Goal: Information Seeking & Learning: Learn about a topic

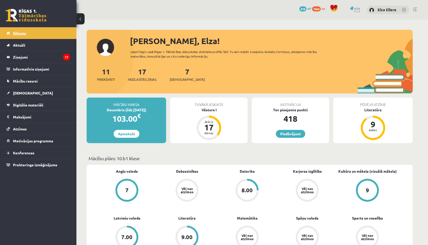
click at [27, 33] on link "Sākums" at bounding box center [38, 33] width 63 height 12
click at [28, 60] on legend "Ziņojumi 17" at bounding box center [41, 57] width 57 height 12
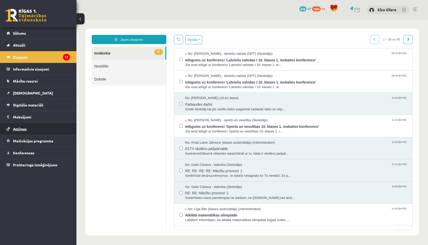
click at [34, 127] on link "Atzīmes" at bounding box center [38, 129] width 63 height 12
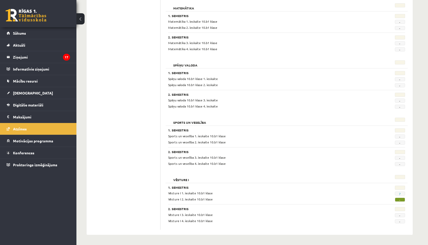
scroll to position [421, 0]
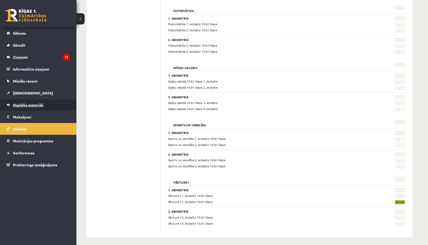
click at [29, 105] on span "Digitālie materiāli" at bounding box center [28, 105] width 30 height 5
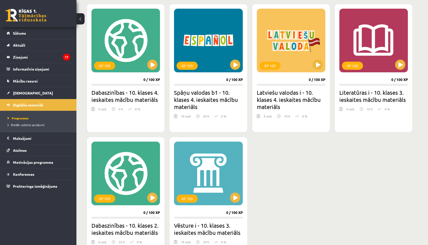
scroll to position [797, 0]
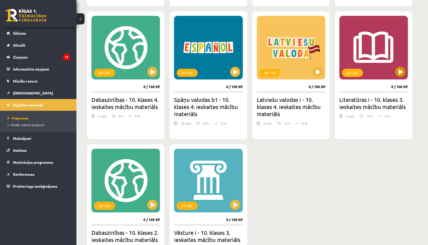
click at [380, 62] on div "XP 100" at bounding box center [373, 48] width 68 height 64
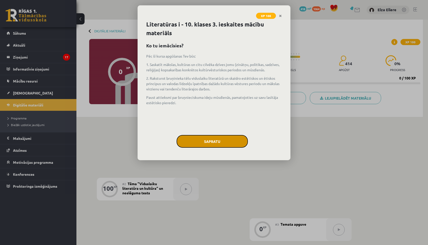
click at [241, 145] on button "Sapratu" at bounding box center [211, 141] width 71 height 13
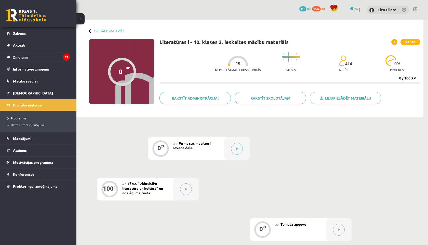
click at [241, 145] on button at bounding box center [237, 149] width 12 height 12
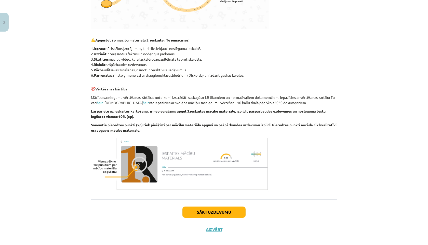
scroll to position [310, 0]
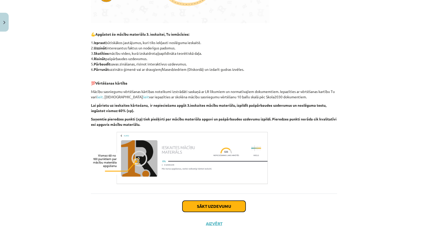
click at [199, 208] on button "Sākt uzdevumu" at bounding box center [213, 206] width 63 height 11
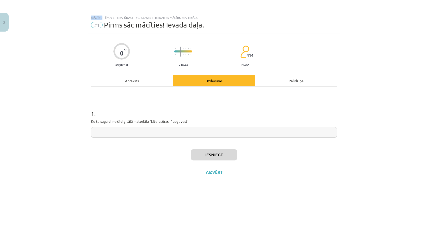
click at [159, 131] on input "text" at bounding box center [214, 132] width 246 height 10
type input "**********"
click at [203, 158] on button "Iesniegt" at bounding box center [214, 154] width 46 height 11
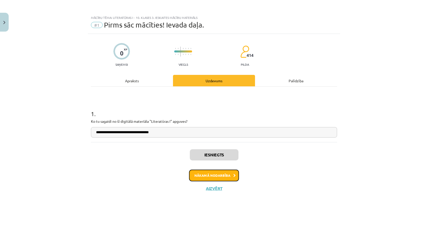
click at [207, 176] on button "Nākamā nodarbība" at bounding box center [214, 176] width 50 height 12
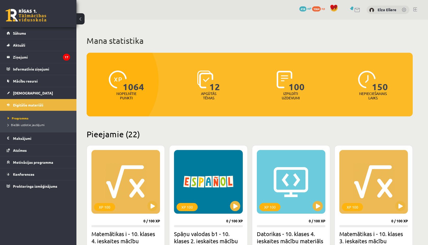
scroll to position [797, 0]
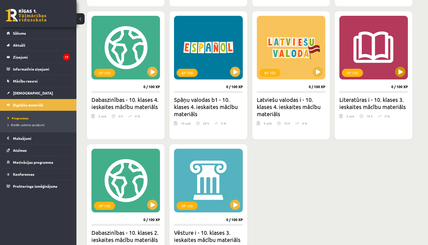
click at [370, 44] on div "XP 100" at bounding box center [373, 48] width 68 height 64
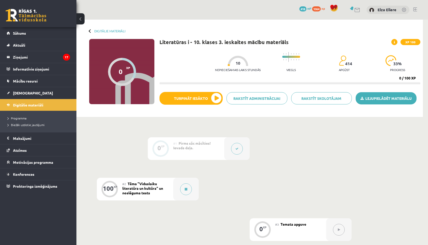
click at [381, 95] on link "Lejupielādēt materiālu" at bounding box center [385, 98] width 61 height 12
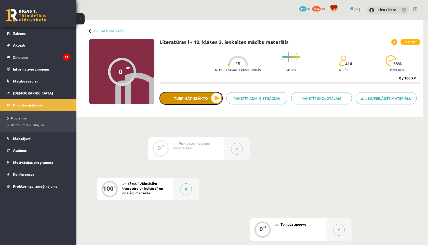
click at [168, 102] on button "Turpināt iesākto" at bounding box center [190, 98] width 63 height 13
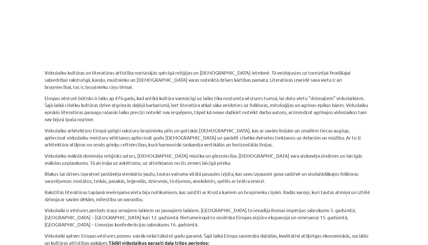
scroll to position [201, 0]
